Goal: Information Seeking & Learning: Learn about a topic

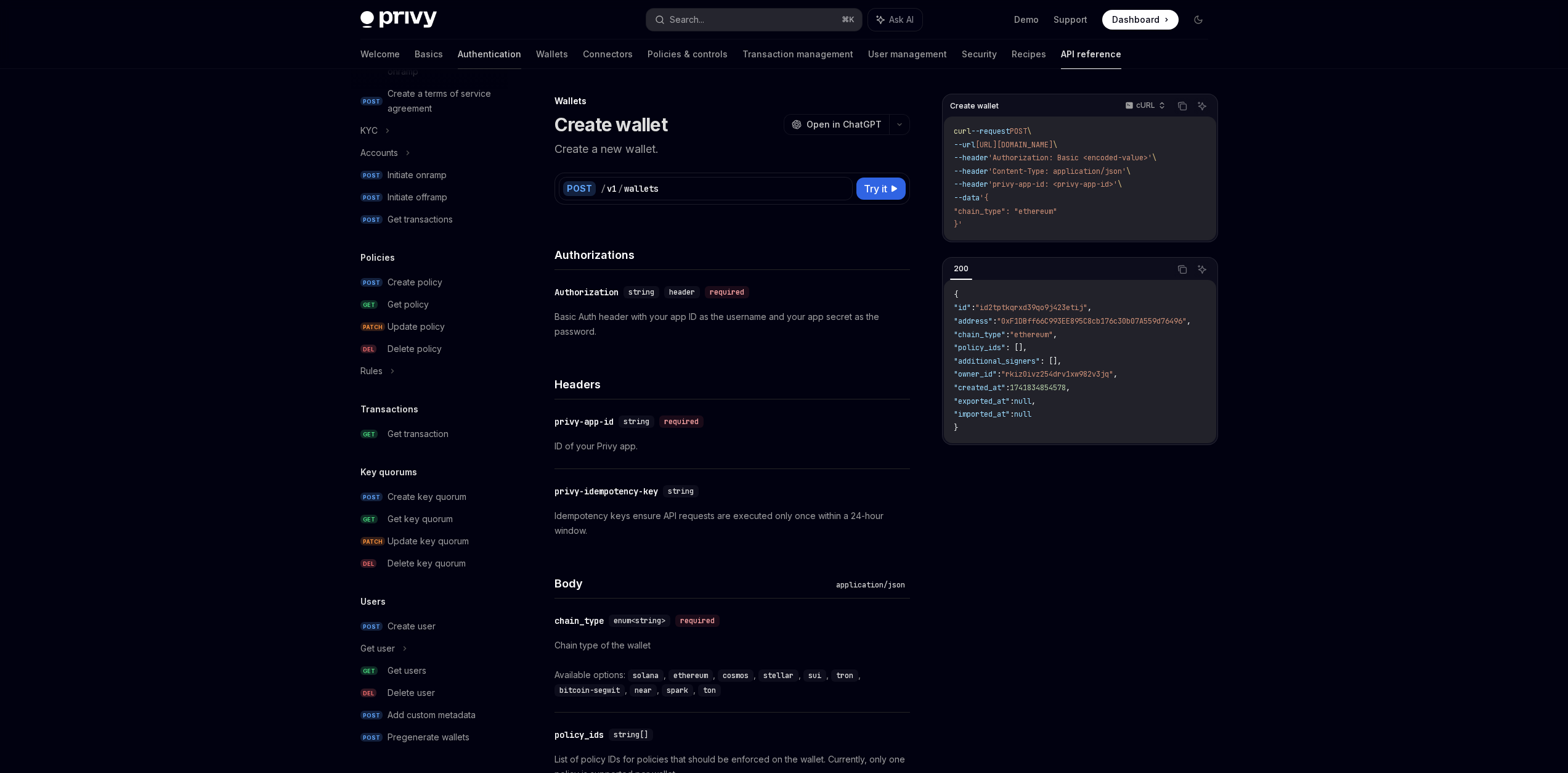
click at [458, 55] on link "Authentication" at bounding box center [489, 54] width 64 height 30
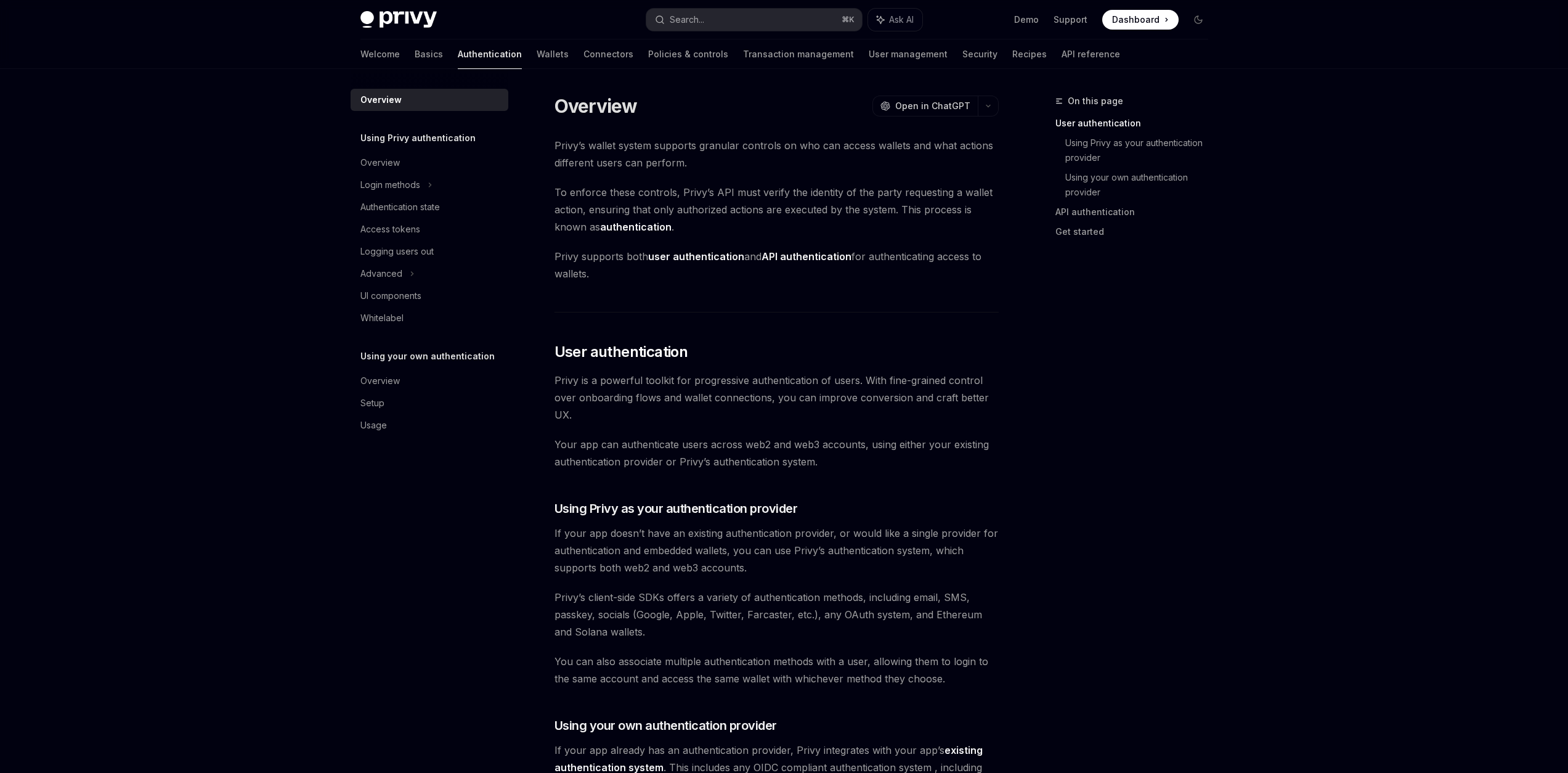
click at [522, 49] on div "Welcome Basics Authentication Wallets Connectors Policies & controls Transactio…" at bounding box center [740, 54] width 759 height 30
click at [415, 60] on link "Basics" at bounding box center [429, 54] width 28 height 30
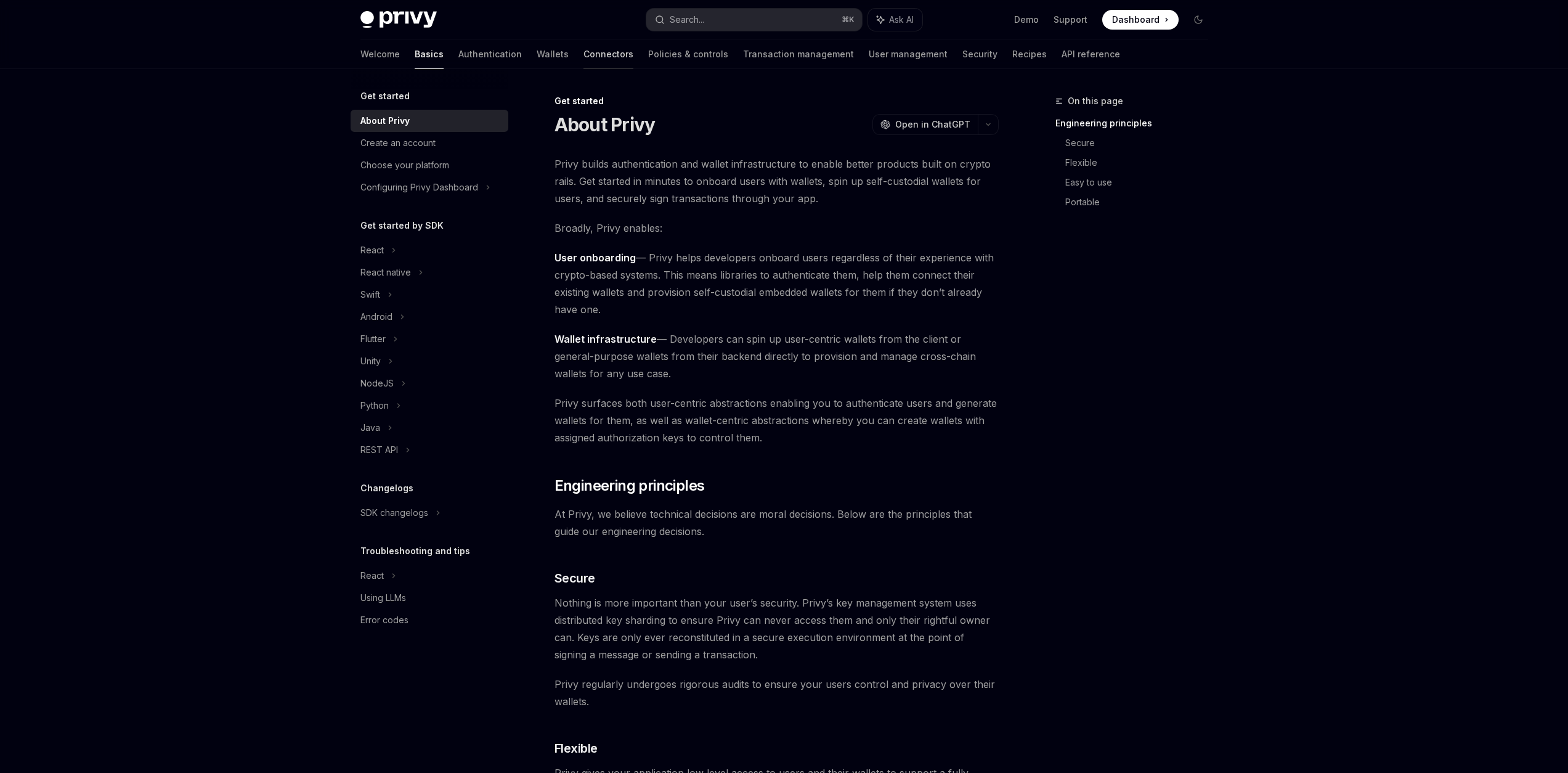
click at [583, 54] on link "Connectors" at bounding box center [608, 54] width 50 height 30
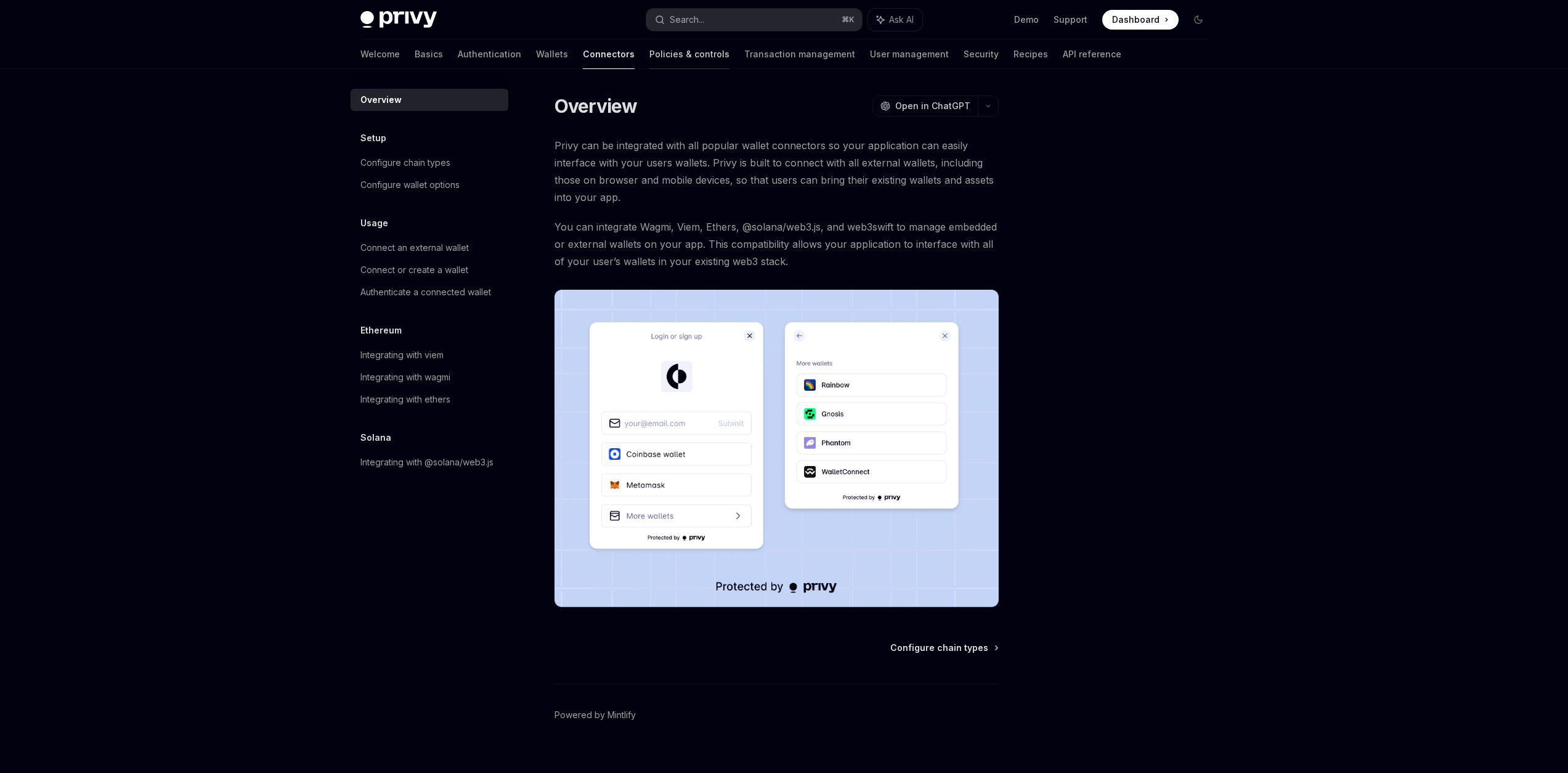
click at [649, 43] on link "Policies & controls" at bounding box center [689, 54] width 80 height 30
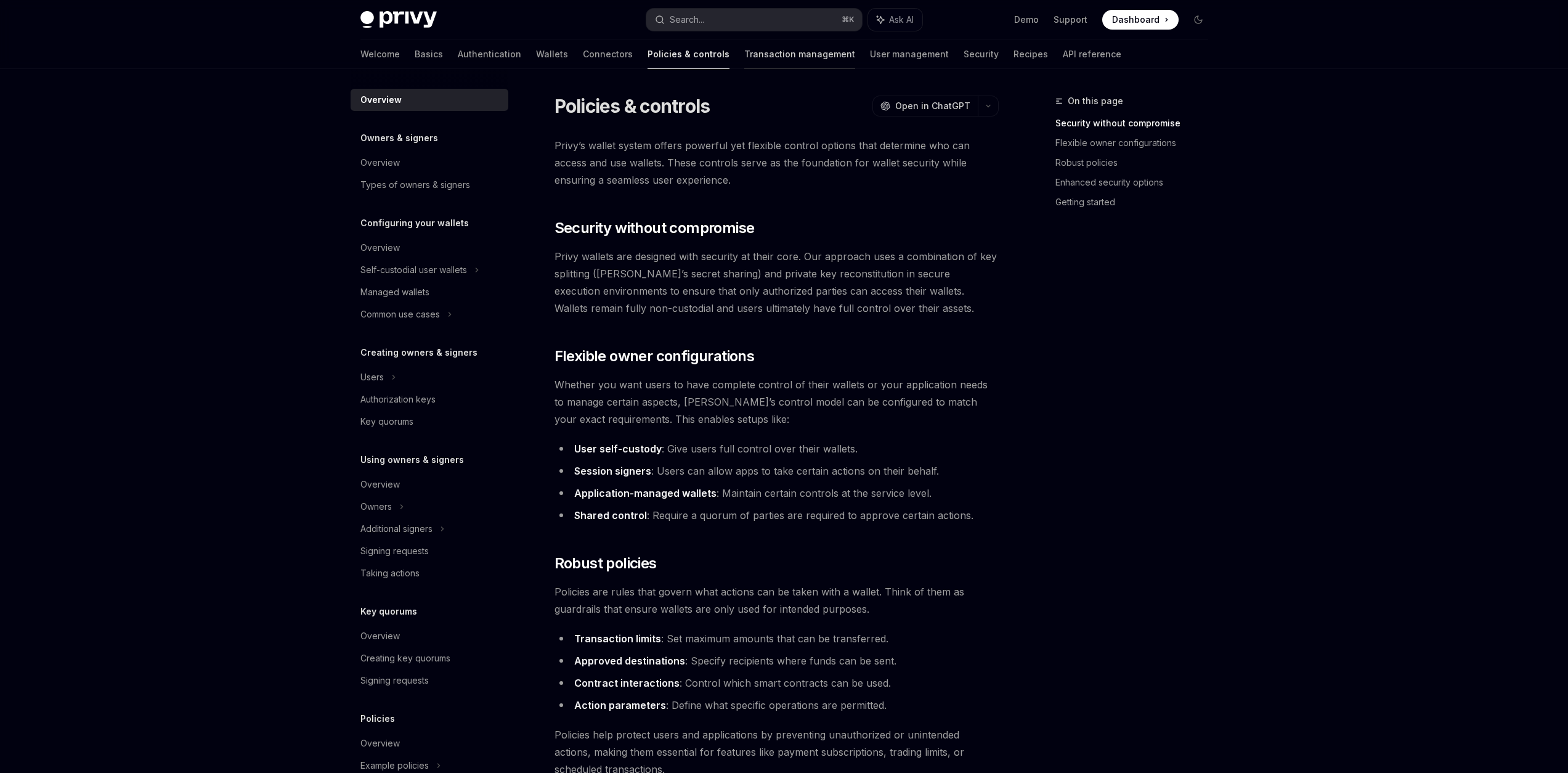
click at [766, 45] on link "Transaction management" at bounding box center [800, 54] width 111 height 30
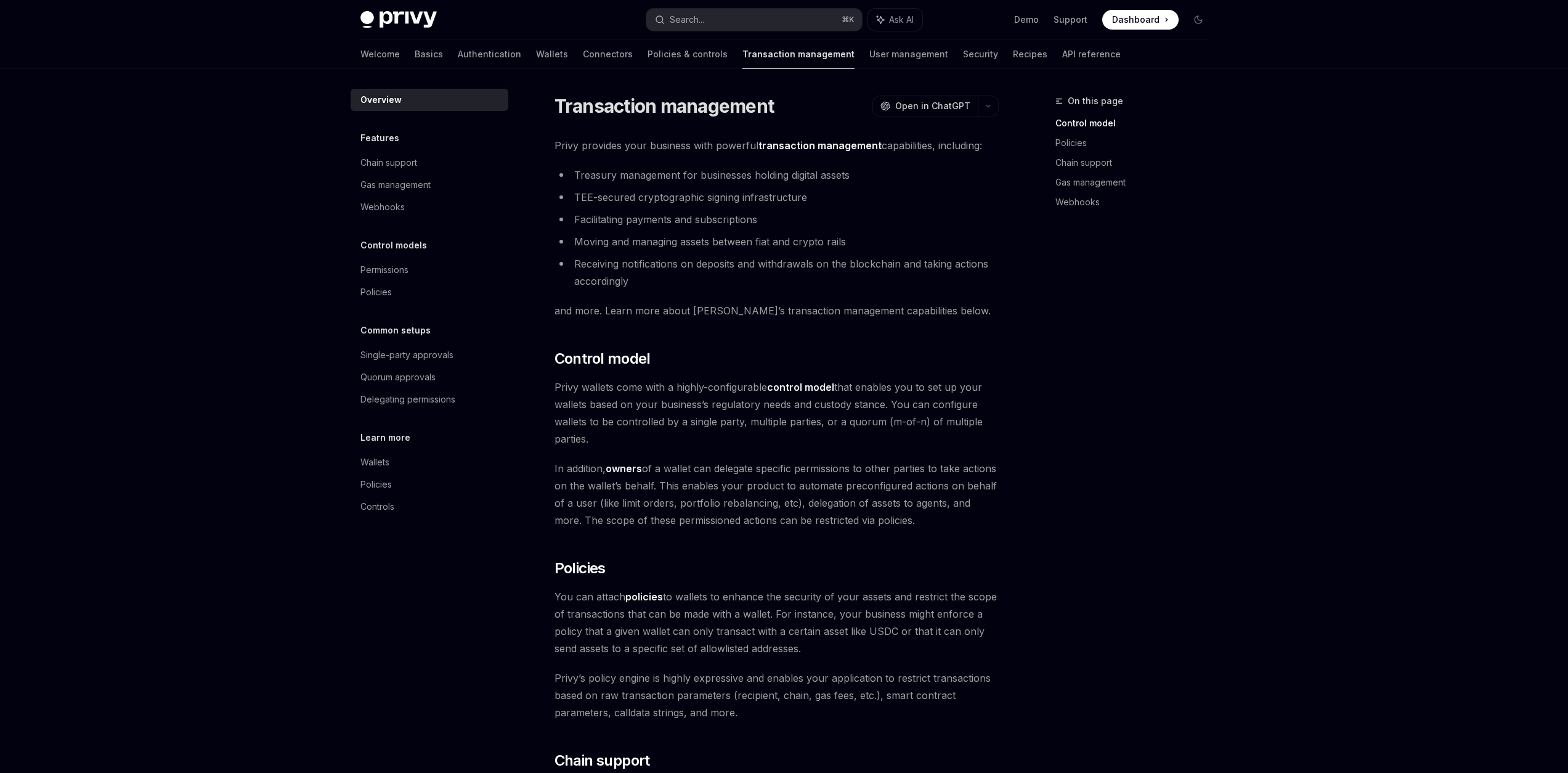
click at [523, 71] on div "Overview Features Chain support Gas management Webhooks Control models Permissi…" at bounding box center [439, 421] width 177 height 704
click at [583, 54] on link "Connectors" at bounding box center [607, 54] width 50 height 30
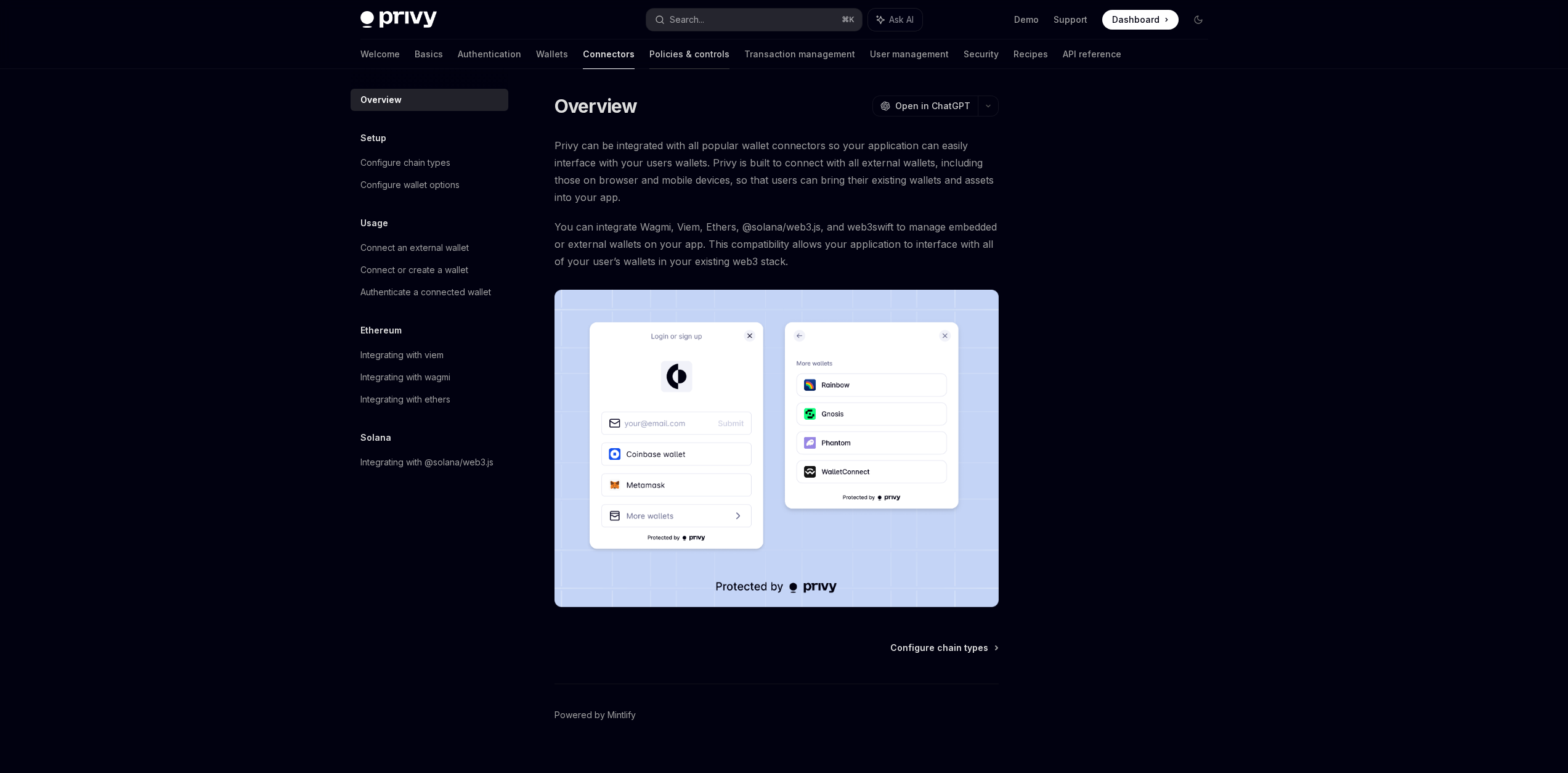
click at [649, 54] on link "Policies & controls" at bounding box center [689, 54] width 80 height 30
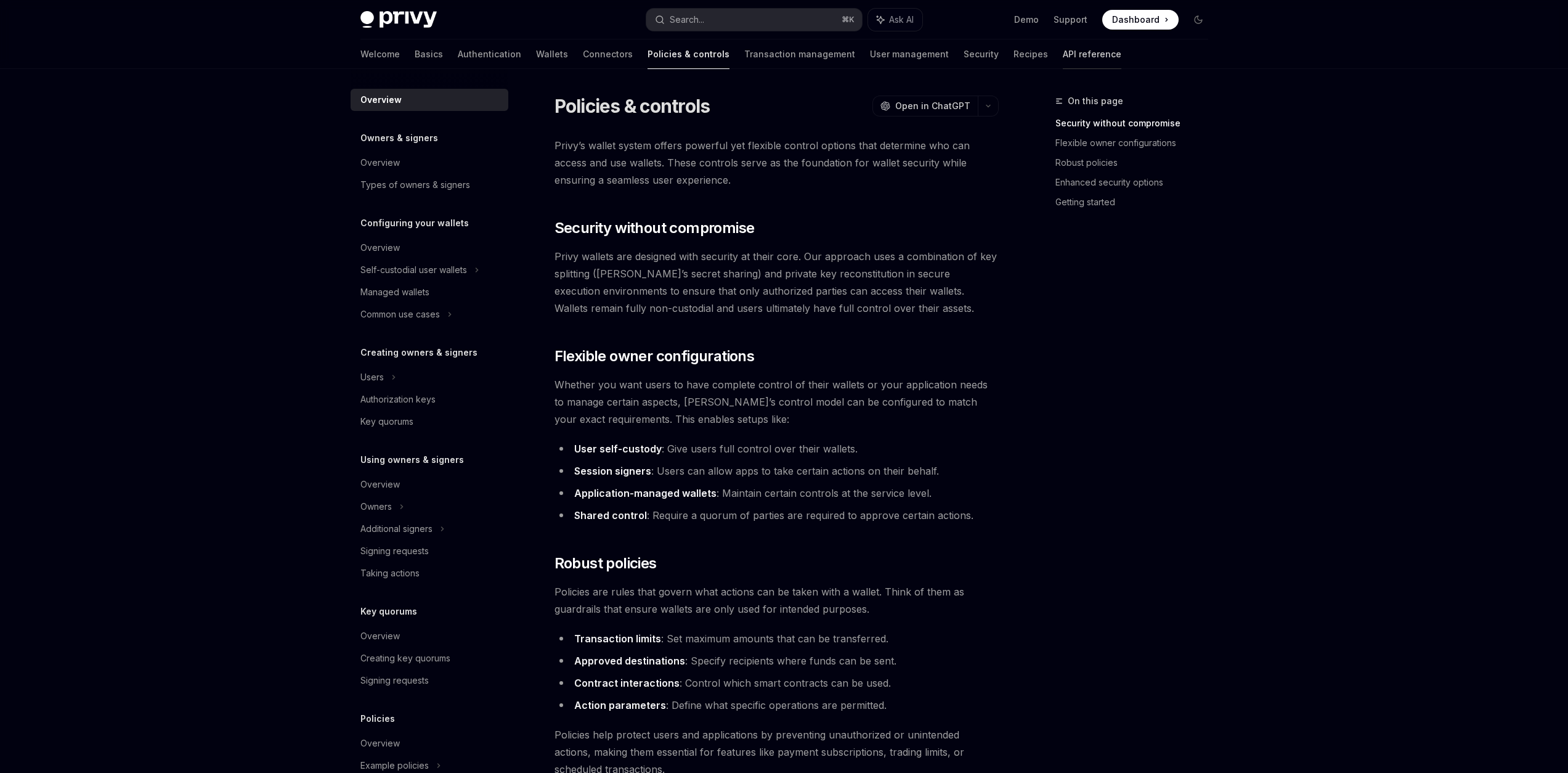
click at [1062, 59] on link "API reference" at bounding box center [1091, 54] width 59 height 30
type textarea "*"
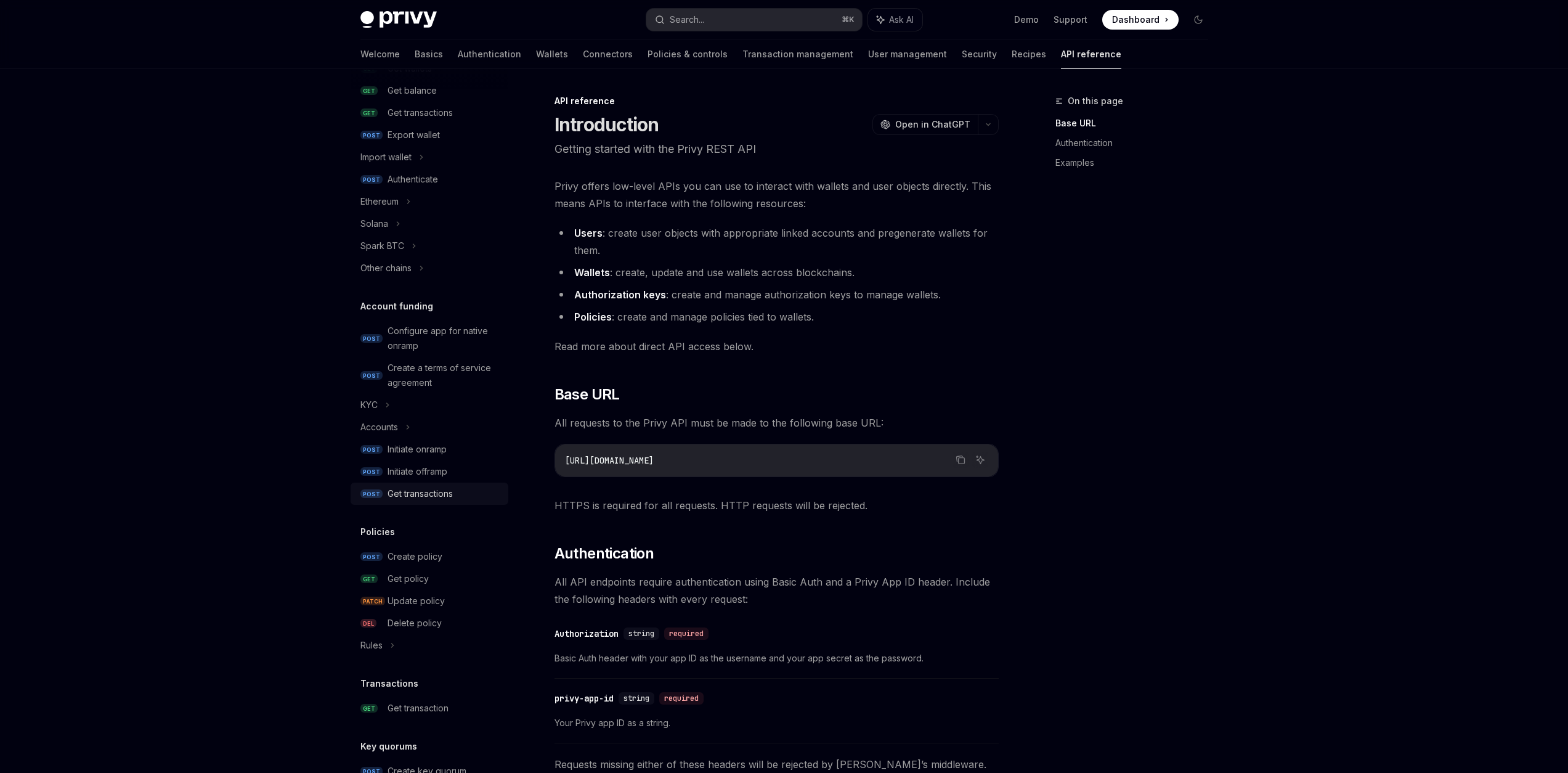
scroll to position [495, 0]
